Goal: Check status

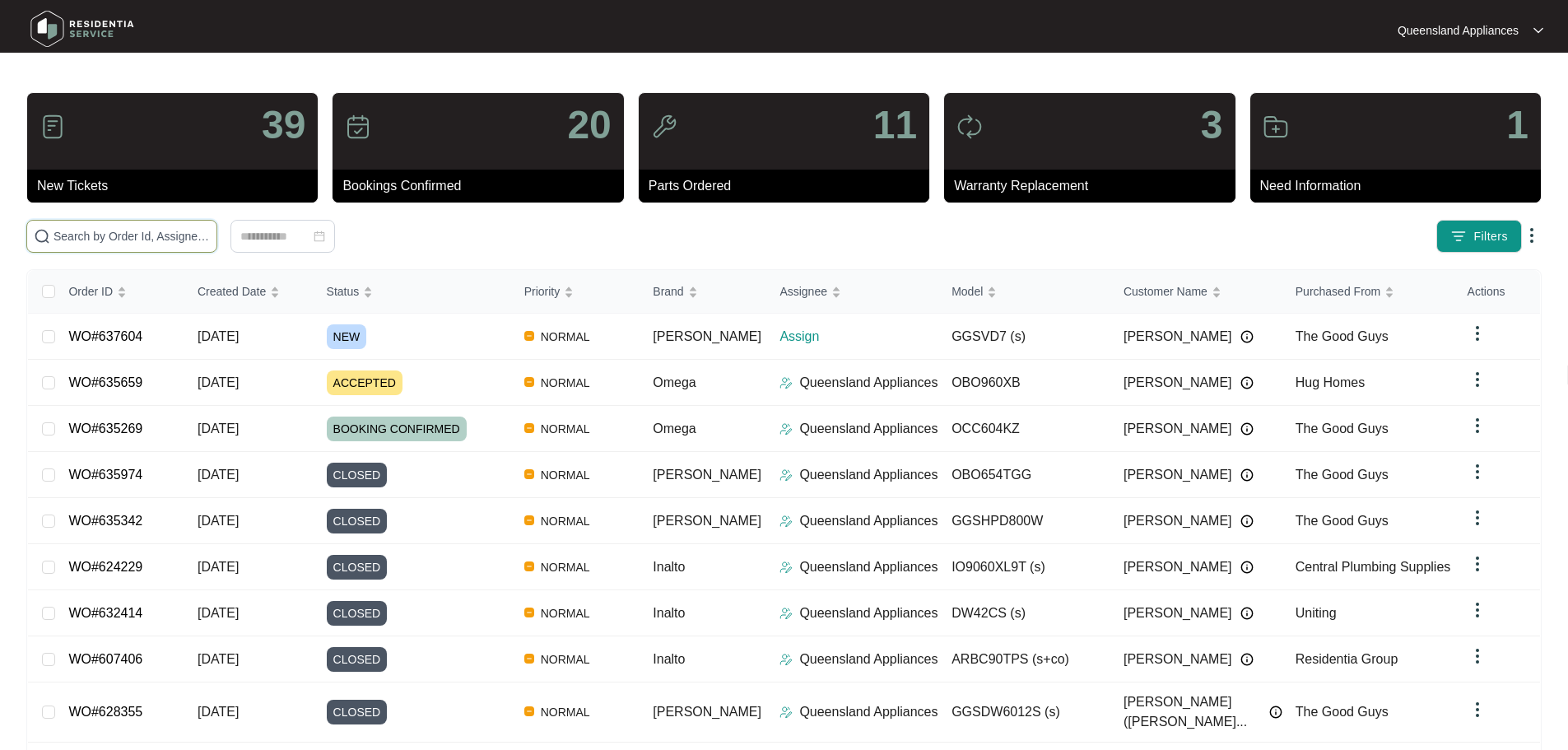
click at [151, 236] on input "text" at bounding box center [131, 236] width 156 height 18
paste input "637604"
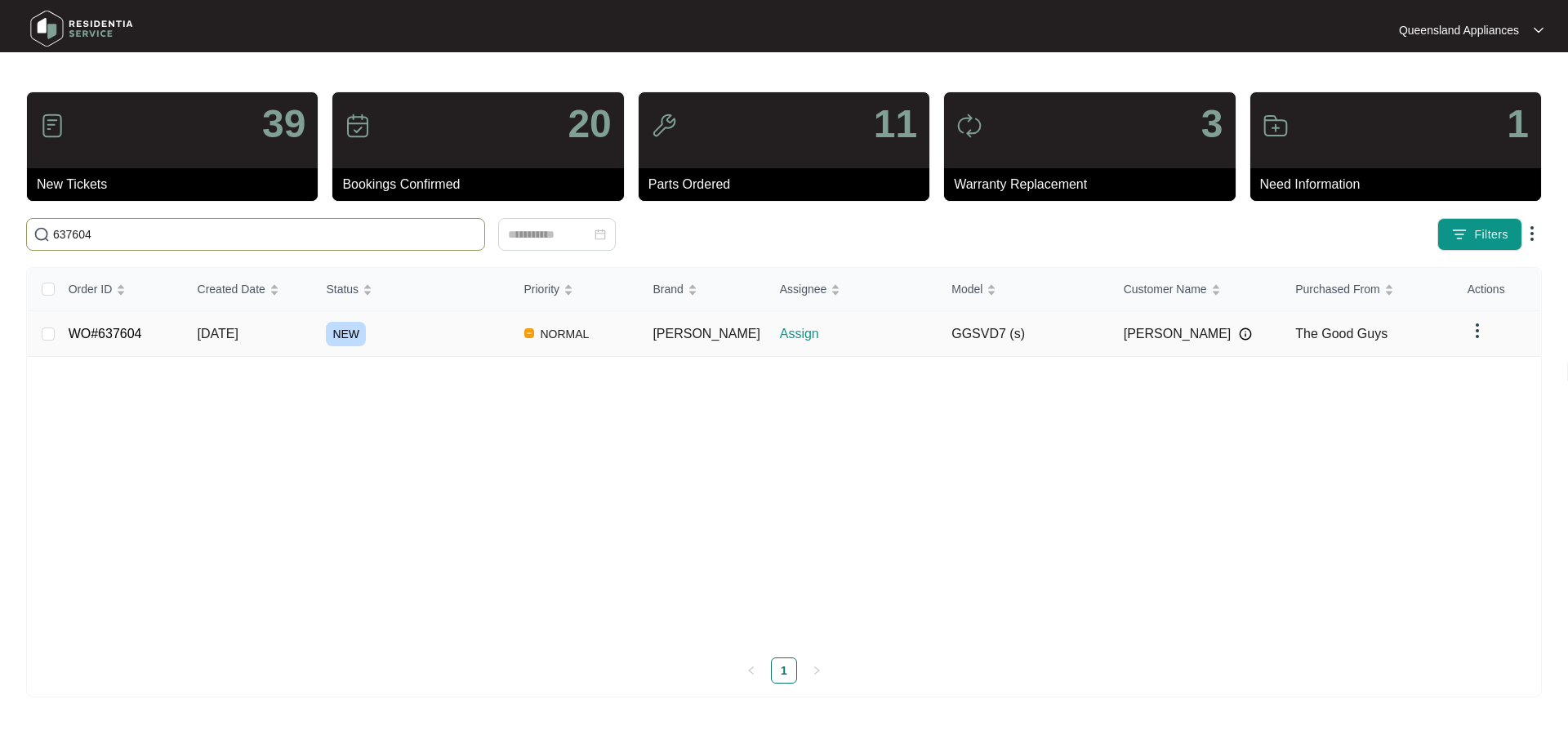
type input "637604"
click at [217, 337] on span "[DATE]" at bounding box center [217, 333] width 41 height 14
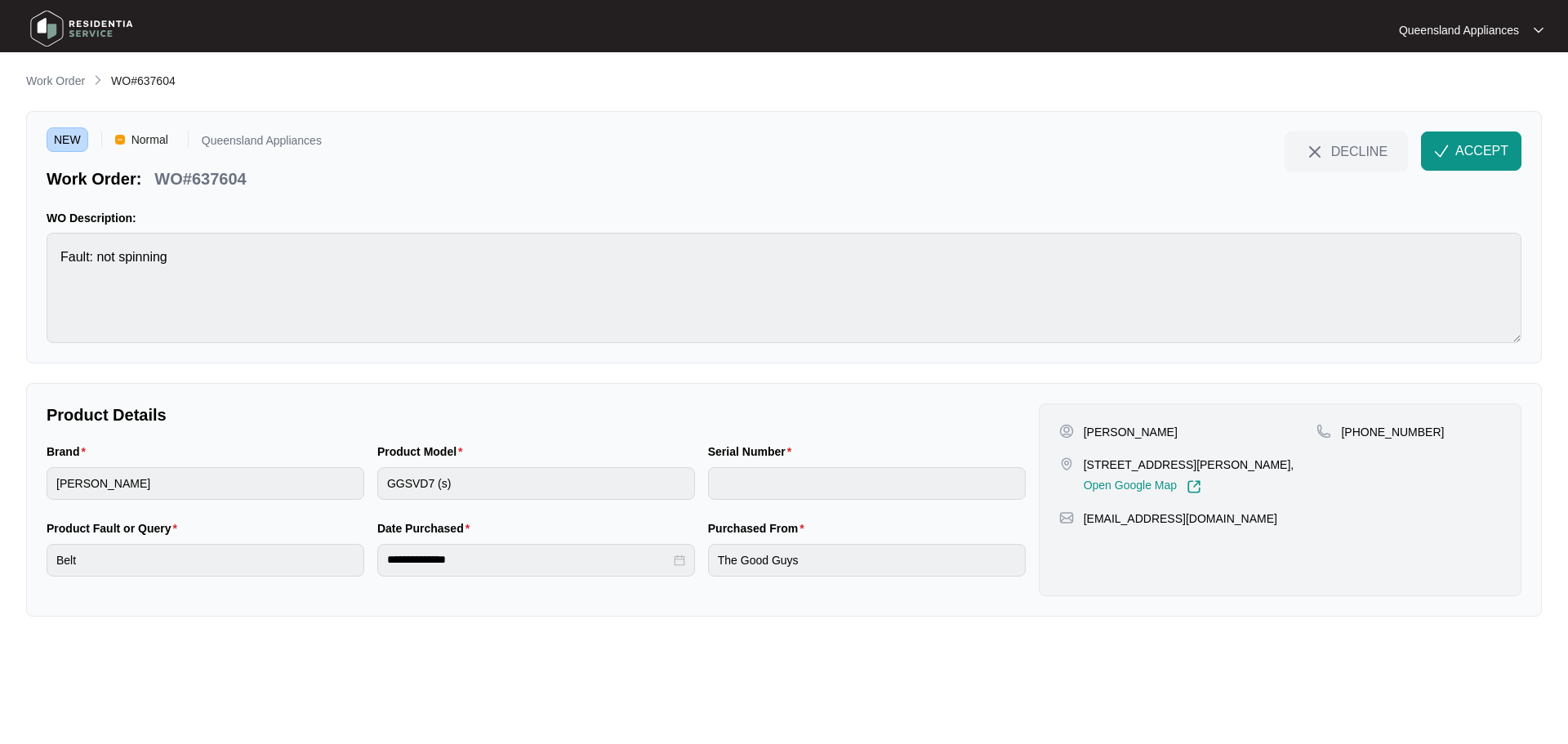
click at [65, 80] on p "Work Order" at bounding box center [55, 80] width 58 height 16
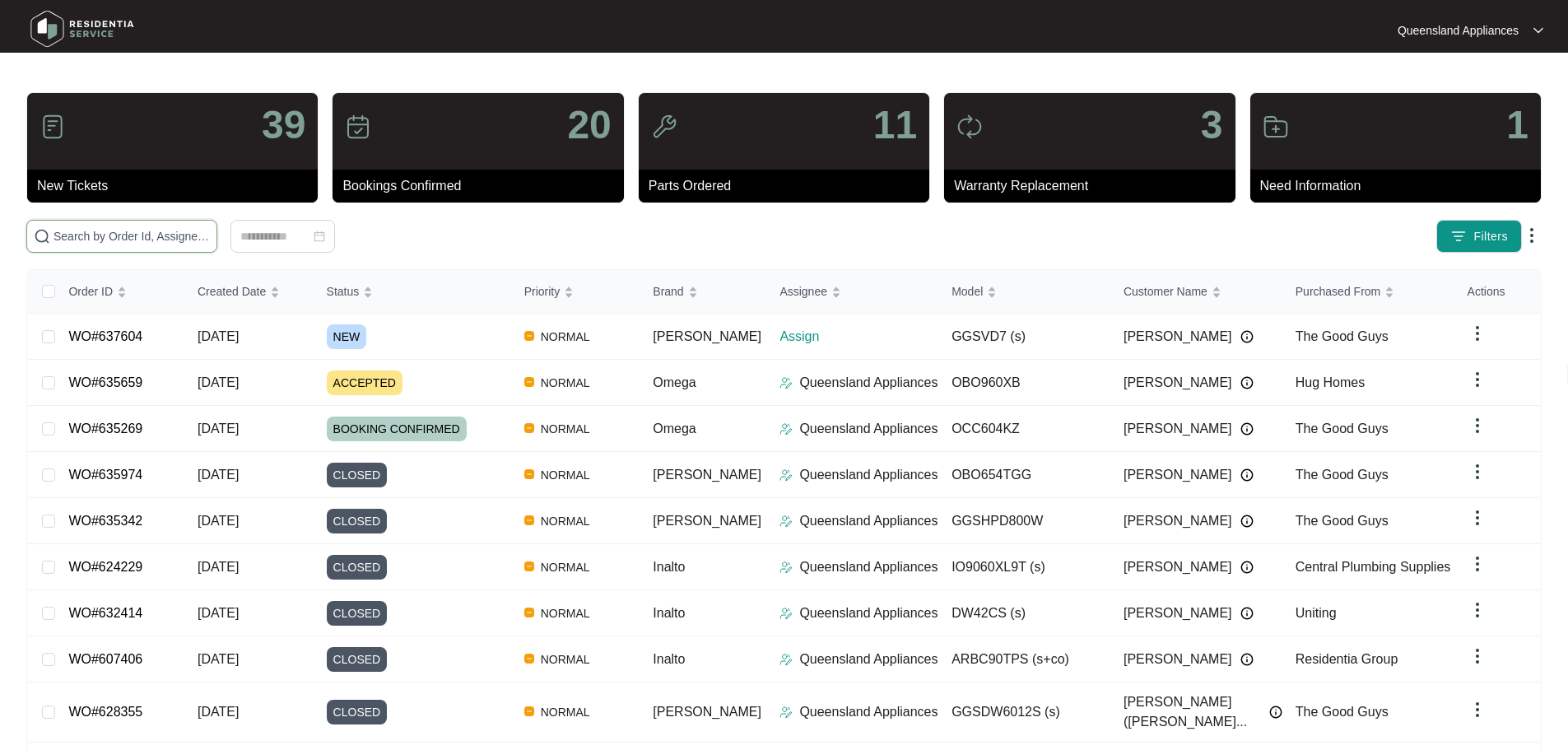
click at [210, 229] on input "text" at bounding box center [131, 236] width 156 height 18
paste input "637303"
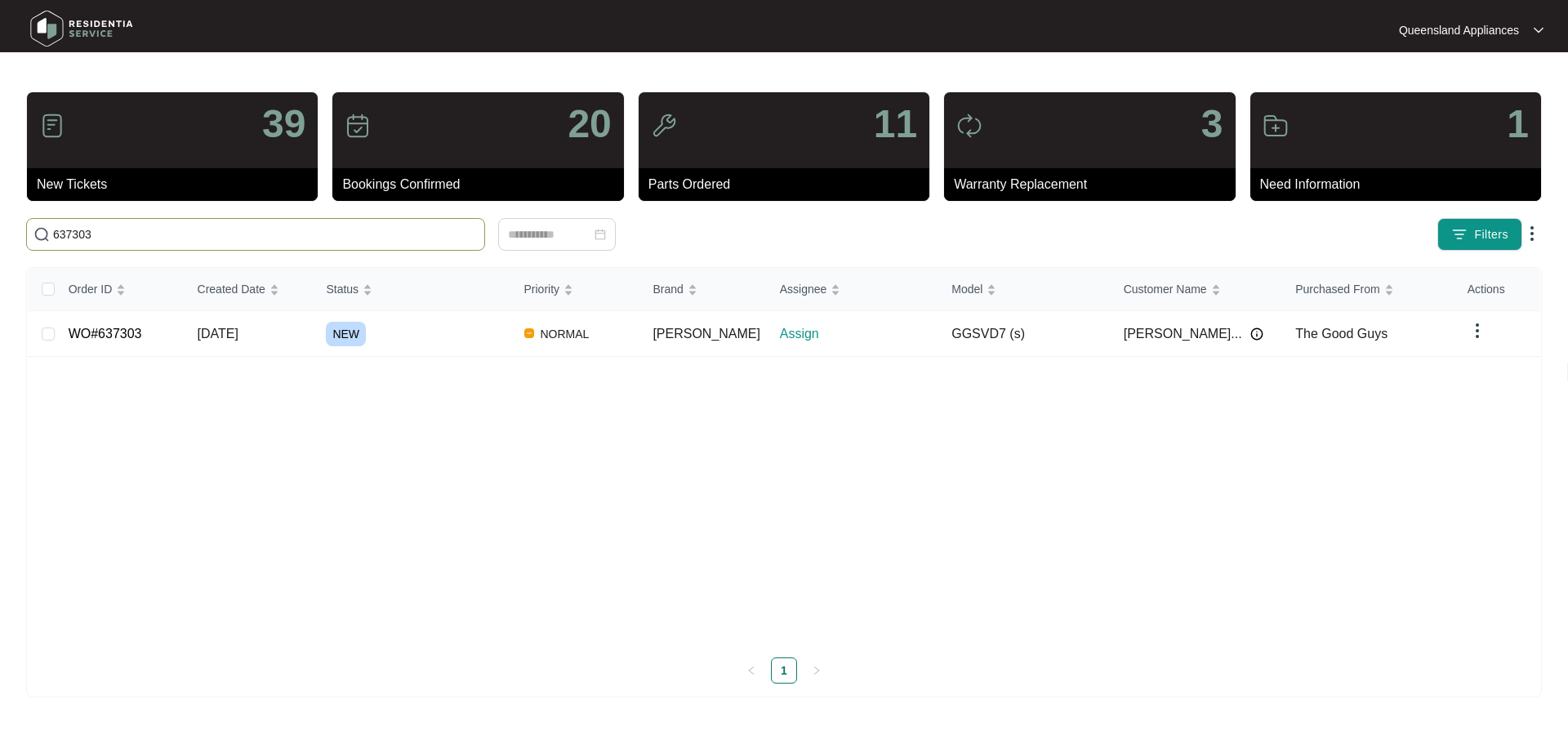
type input "637303"
click at [420, 322] on div "NEW" at bounding box center [417, 334] width 185 height 25
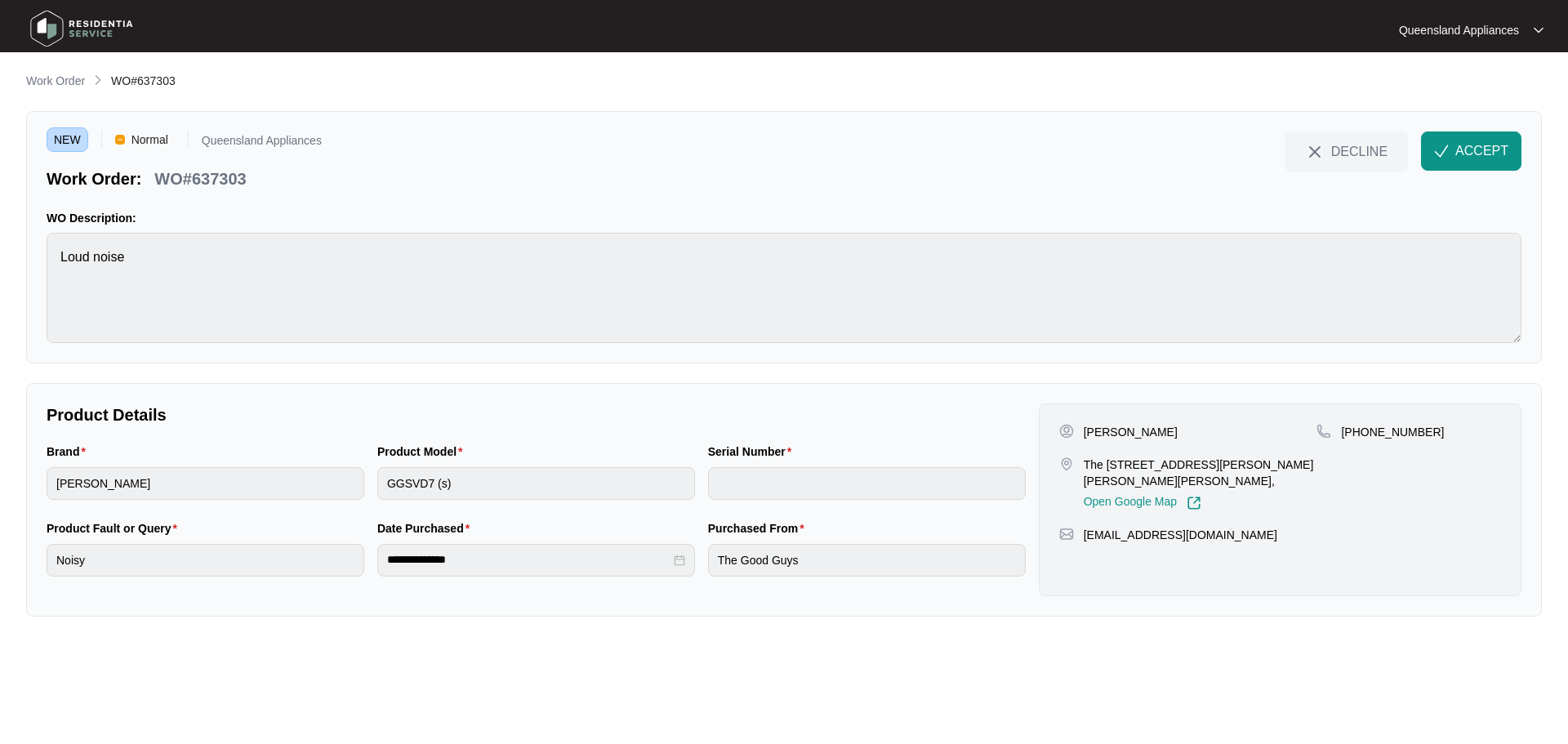
click at [1361, 440] on p "[PHONE_NUMBER]" at bounding box center [1393, 432] width 103 height 16
click at [1362, 437] on p "[PHONE_NUMBER]" at bounding box center [1393, 432] width 103 height 16
copy p "61458990656"
click at [242, 190] on p "WO#637303" at bounding box center [200, 179] width 92 height 23
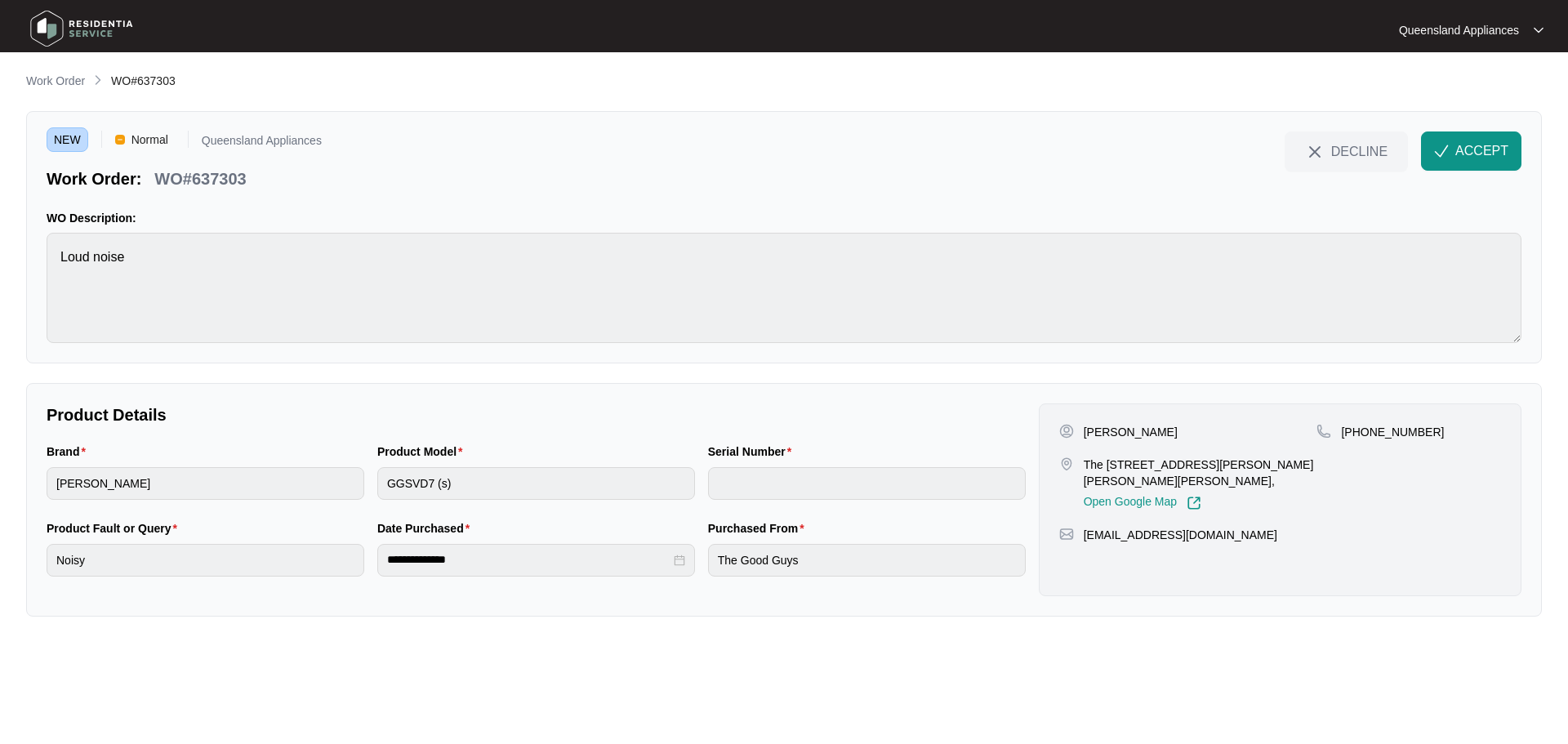
click at [237, 182] on p "WO#637303" at bounding box center [200, 179] width 92 height 23
copy p "637303"
click at [1446, 147] on img "button" at bounding box center [1441, 150] width 14 height 14
